Goal: Go to known website: Access a specific website the user already knows

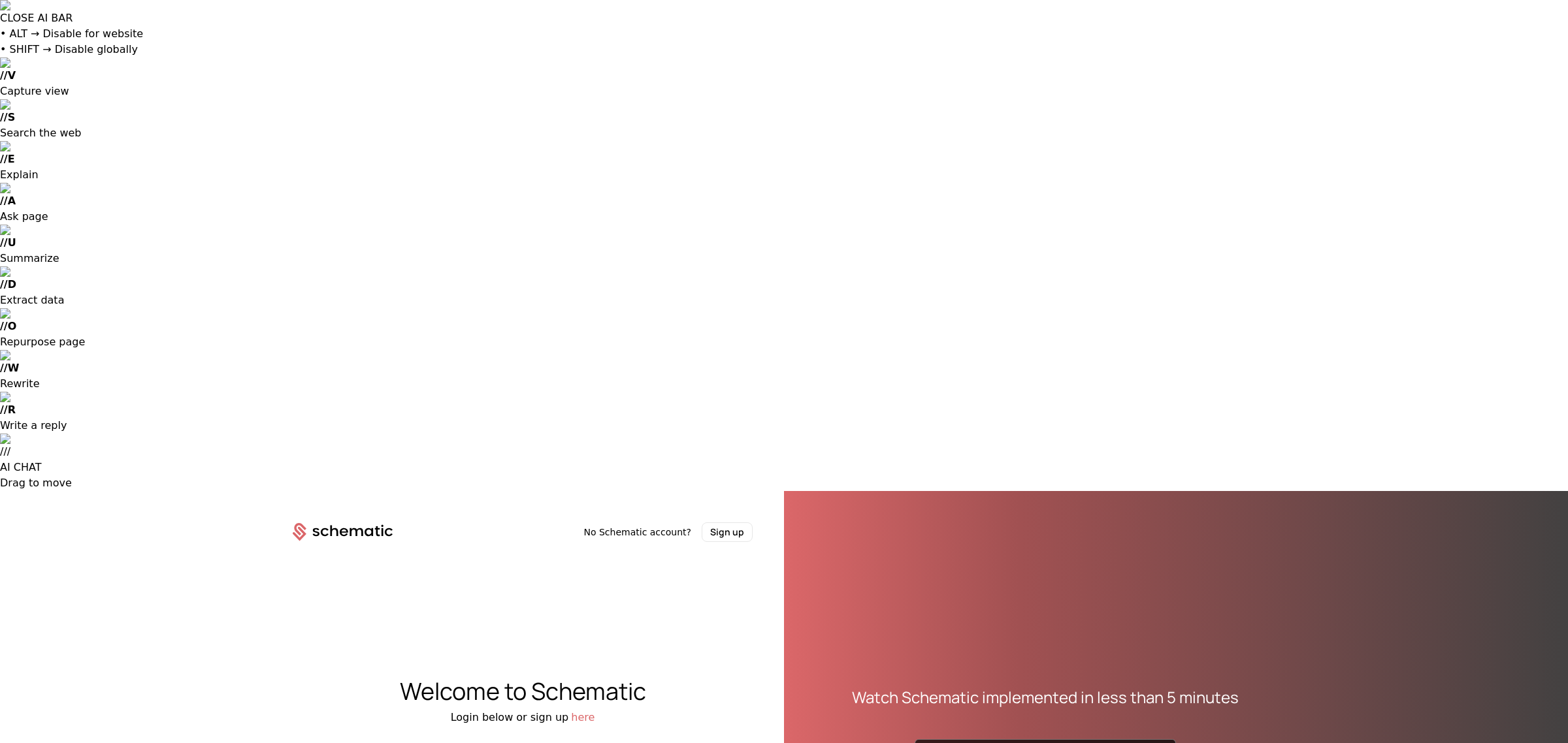
click at [331, 525] on icon at bounding box center [333, 531] width 8 height 11
